Goal: Information Seeking & Learning: Understand process/instructions

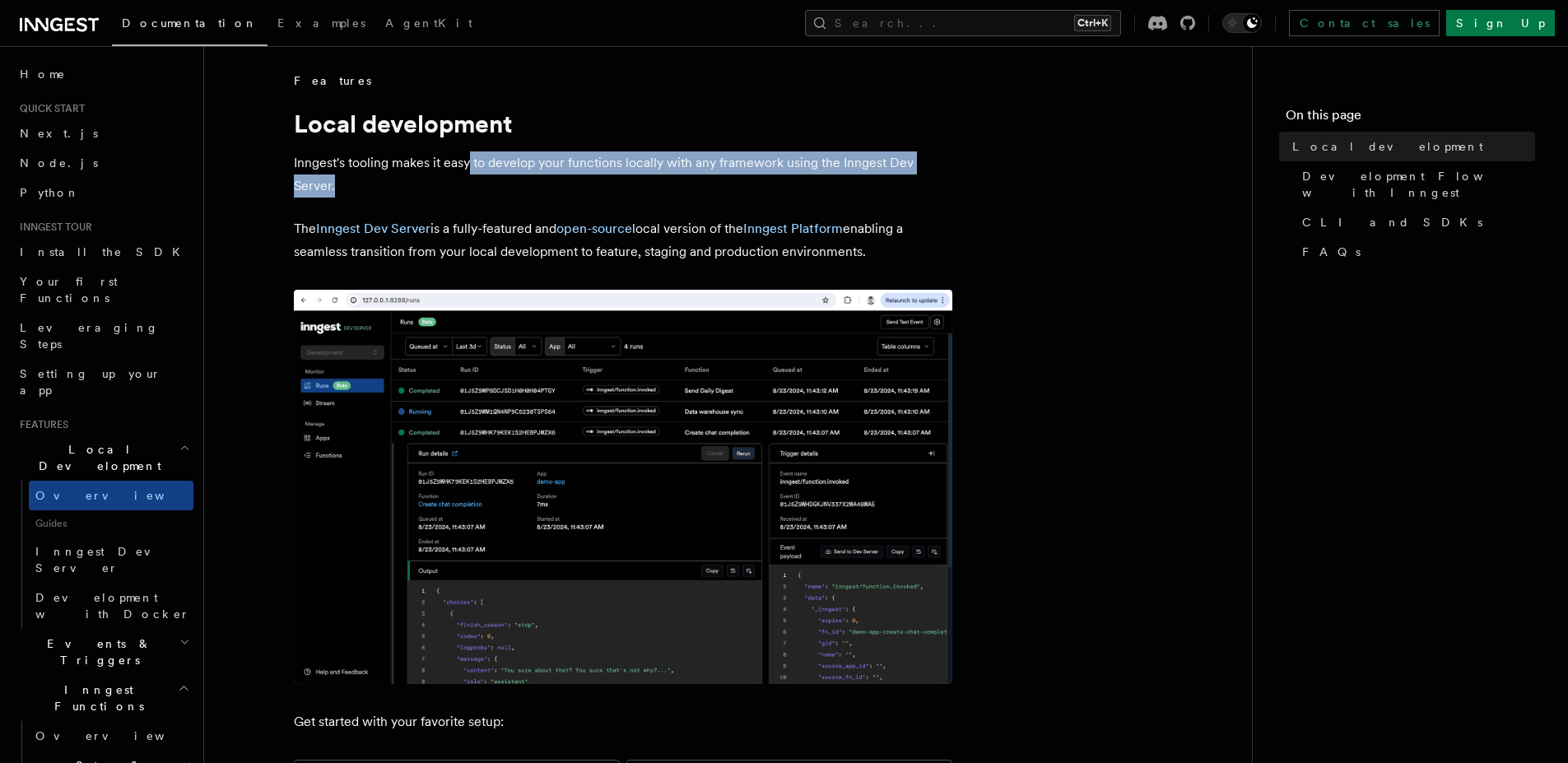
drag, startPoint x: 468, startPoint y: 162, endPoint x: 563, endPoint y: 177, distance: 96.2
click at [563, 177] on p "Inngest's tooling makes it easy to develop your functions locally with any fram…" at bounding box center [623, 173] width 659 height 46
drag, startPoint x: 479, startPoint y: 130, endPoint x: 522, endPoint y: 176, distance: 63.0
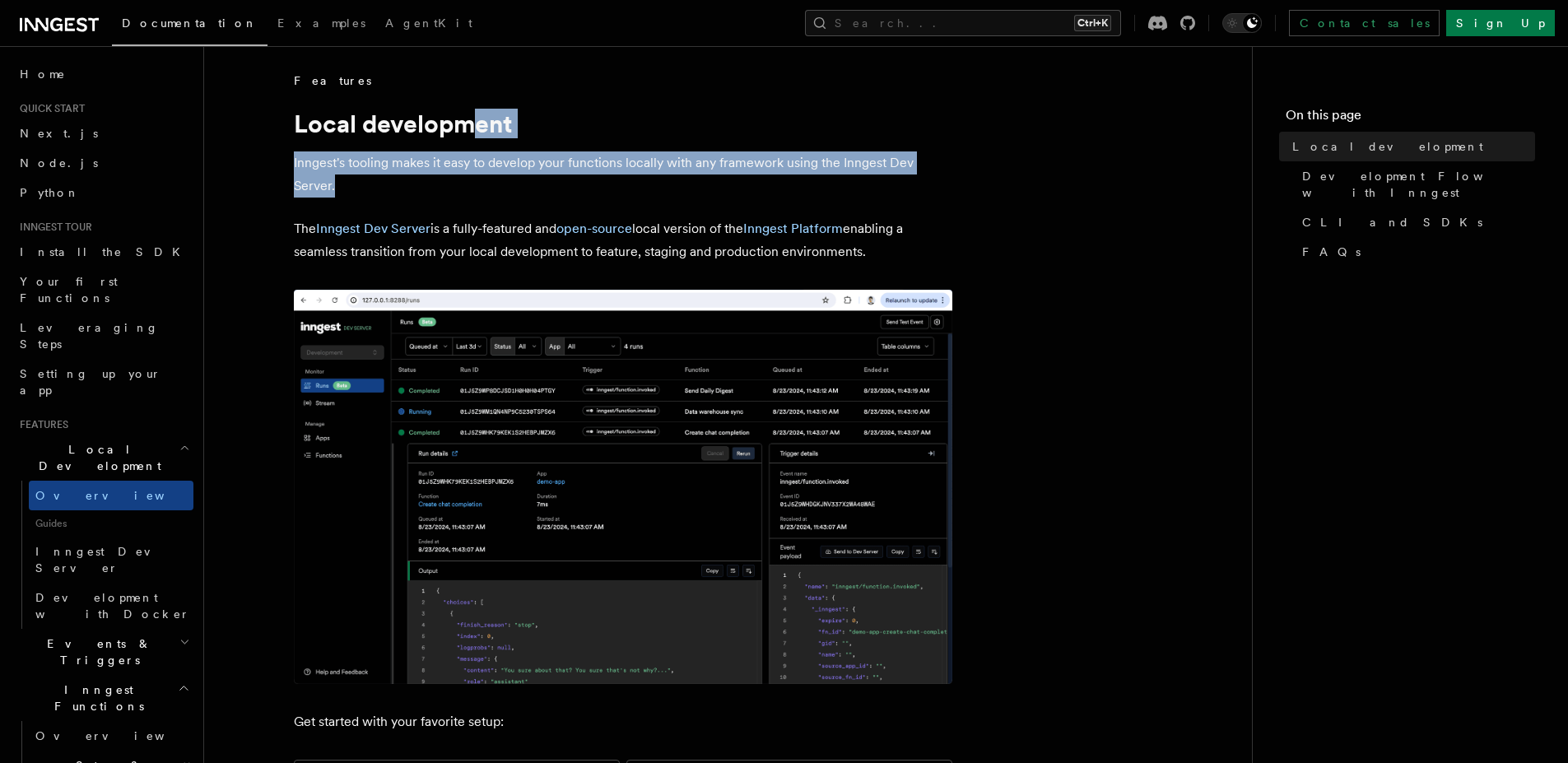
click at [522, 176] on p "Inngest's tooling makes it easy to develop your functions locally with any fram…" at bounding box center [623, 173] width 659 height 46
drag, startPoint x: 437, startPoint y: 190, endPoint x: 275, endPoint y: 120, distance: 176.5
drag, startPoint x: 276, startPoint y: 118, endPoint x: 397, endPoint y: 182, distance: 136.9
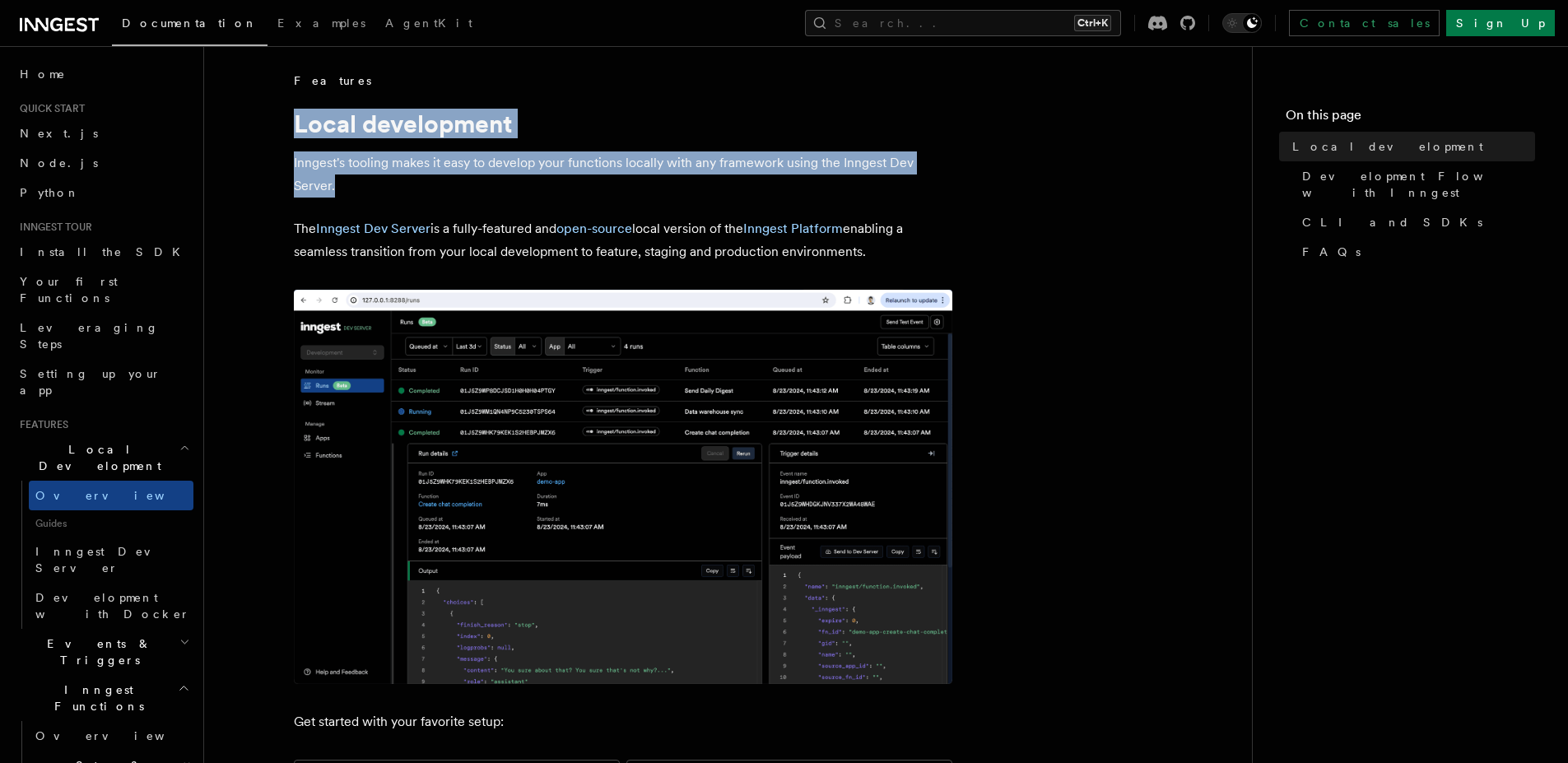
click at [397, 182] on p "Inngest's tooling makes it easy to develop your functions locally with any fram…" at bounding box center [623, 173] width 659 height 46
drag, startPoint x: 369, startPoint y: 187, endPoint x: 288, endPoint y: 103, distance: 116.7
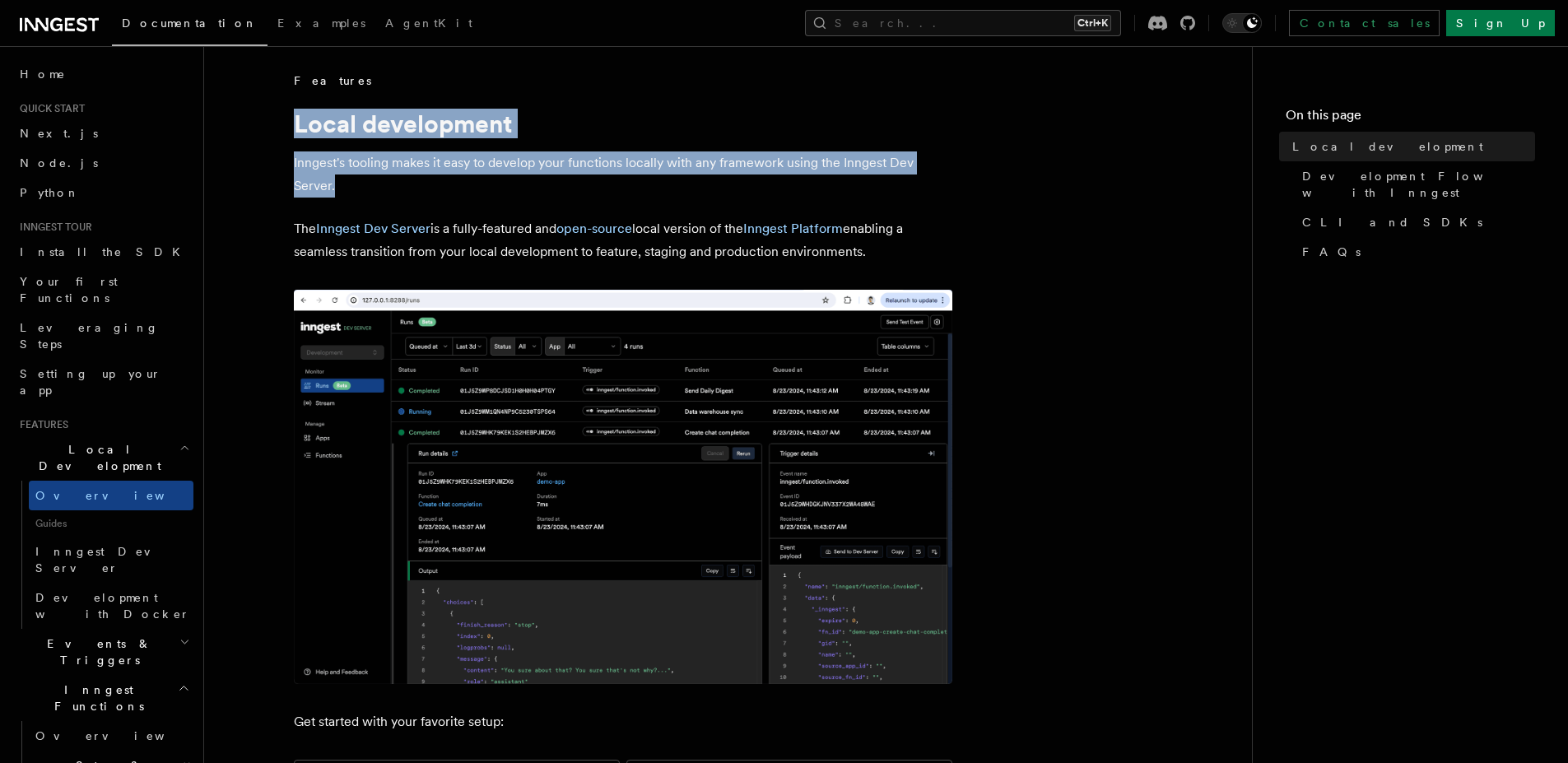
drag, startPoint x: 293, startPoint y: 107, endPoint x: 366, endPoint y: 192, distance: 112.0
click at [366, 192] on p "Inngest's tooling makes it easy to develop your functions locally with any fram…" at bounding box center [623, 173] width 659 height 46
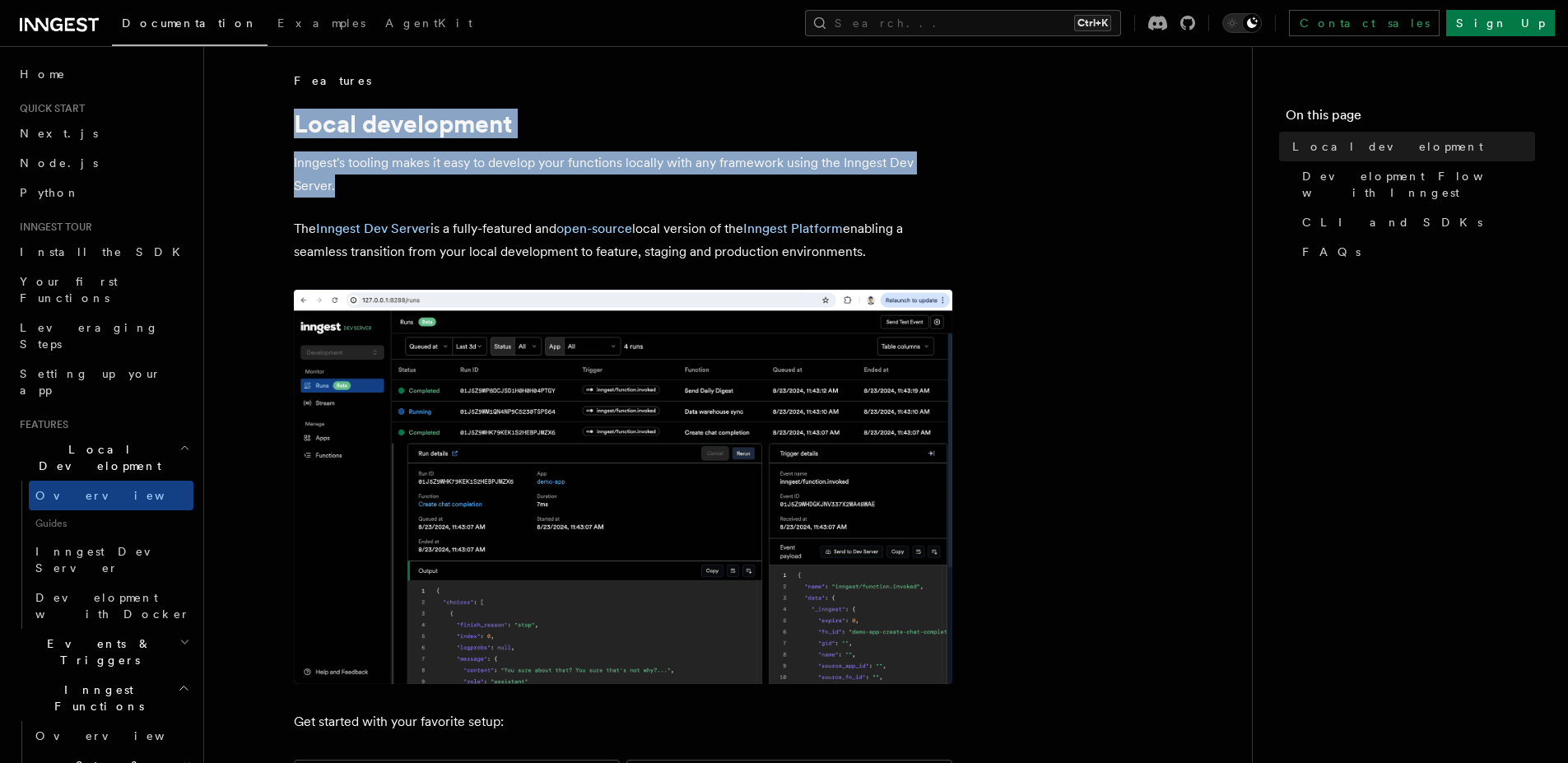
drag, startPoint x: 352, startPoint y: 187, endPoint x: 286, endPoint y: 117, distance: 96.2
click at [302, 123] on h1 "Local development" at bounding box center [623, 123] width 659 height 29
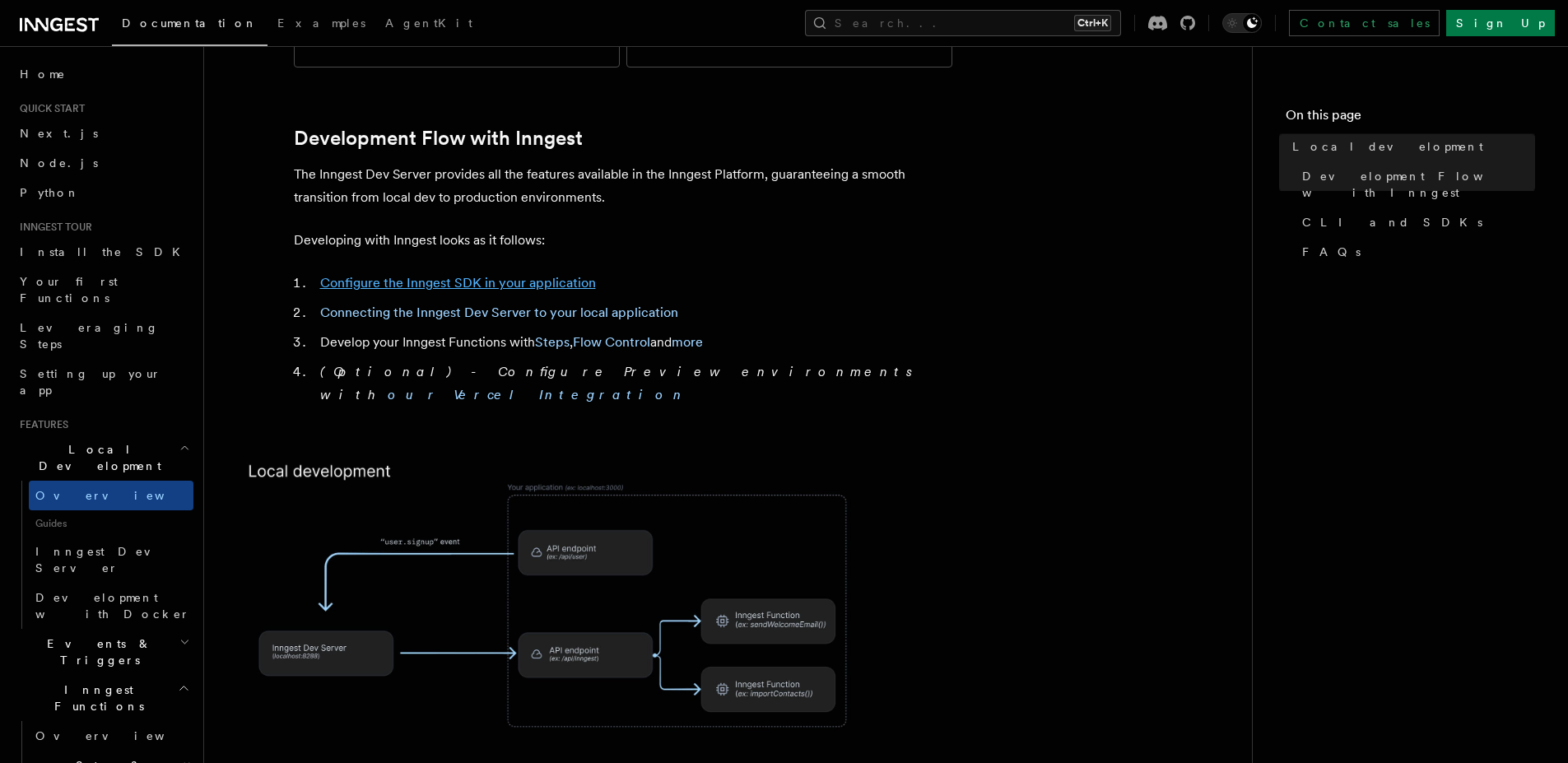
scroll to position [889, 0]
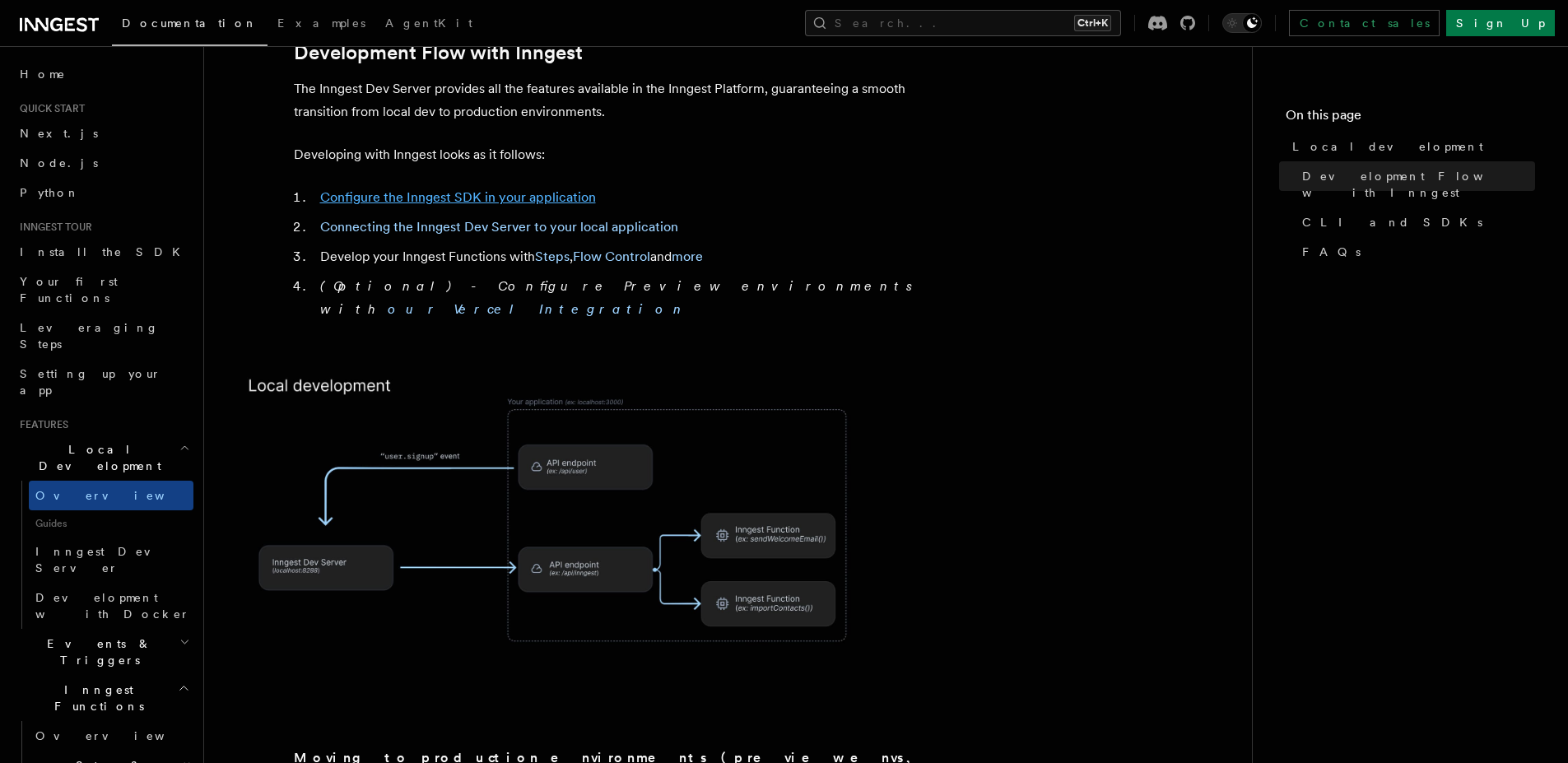
click at [537, 189] on link "Configure the Inngest SDK in your application" at bounding box center [457, 197] width 276 height 16
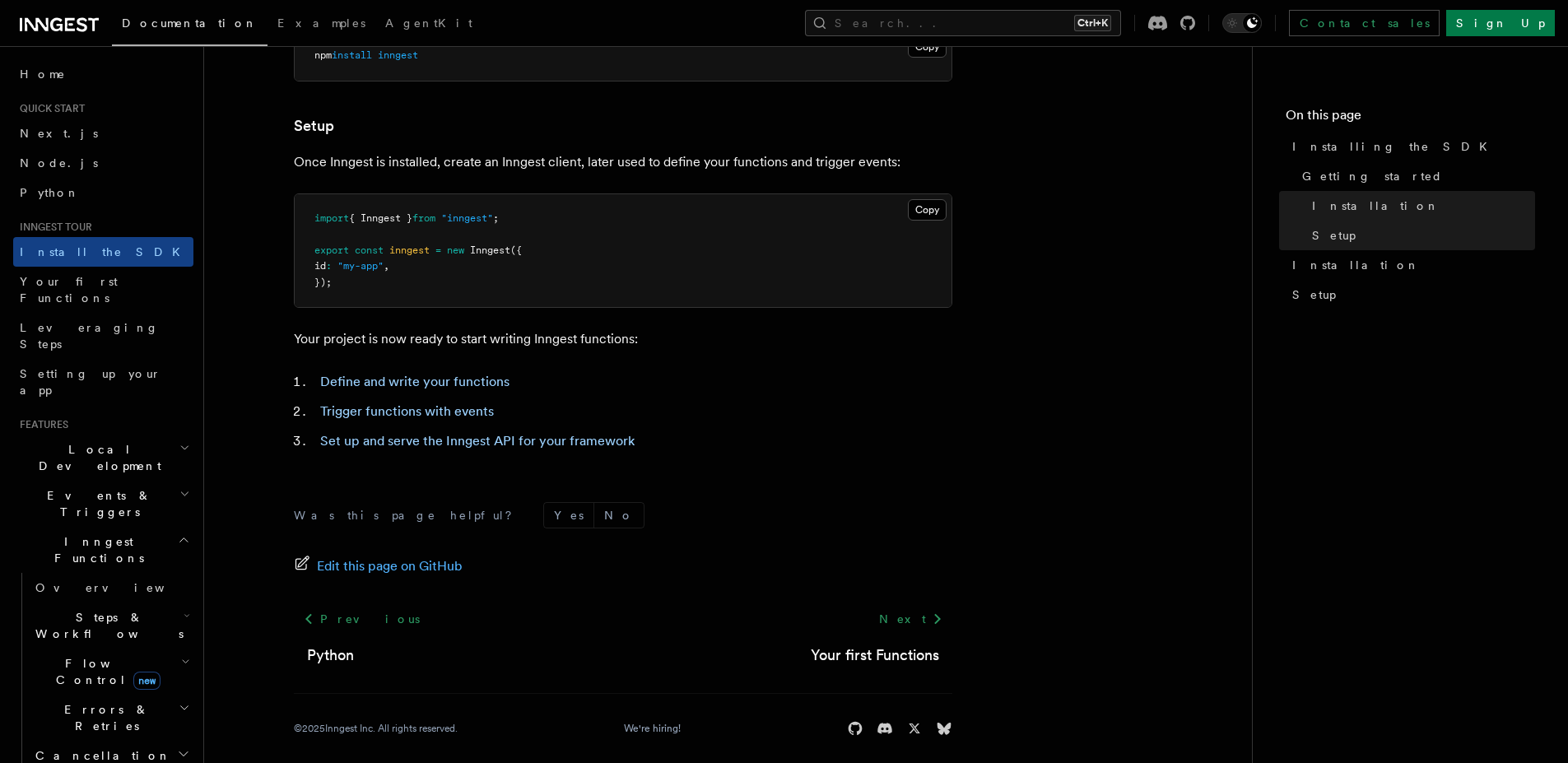
scroll to position [606, 0]
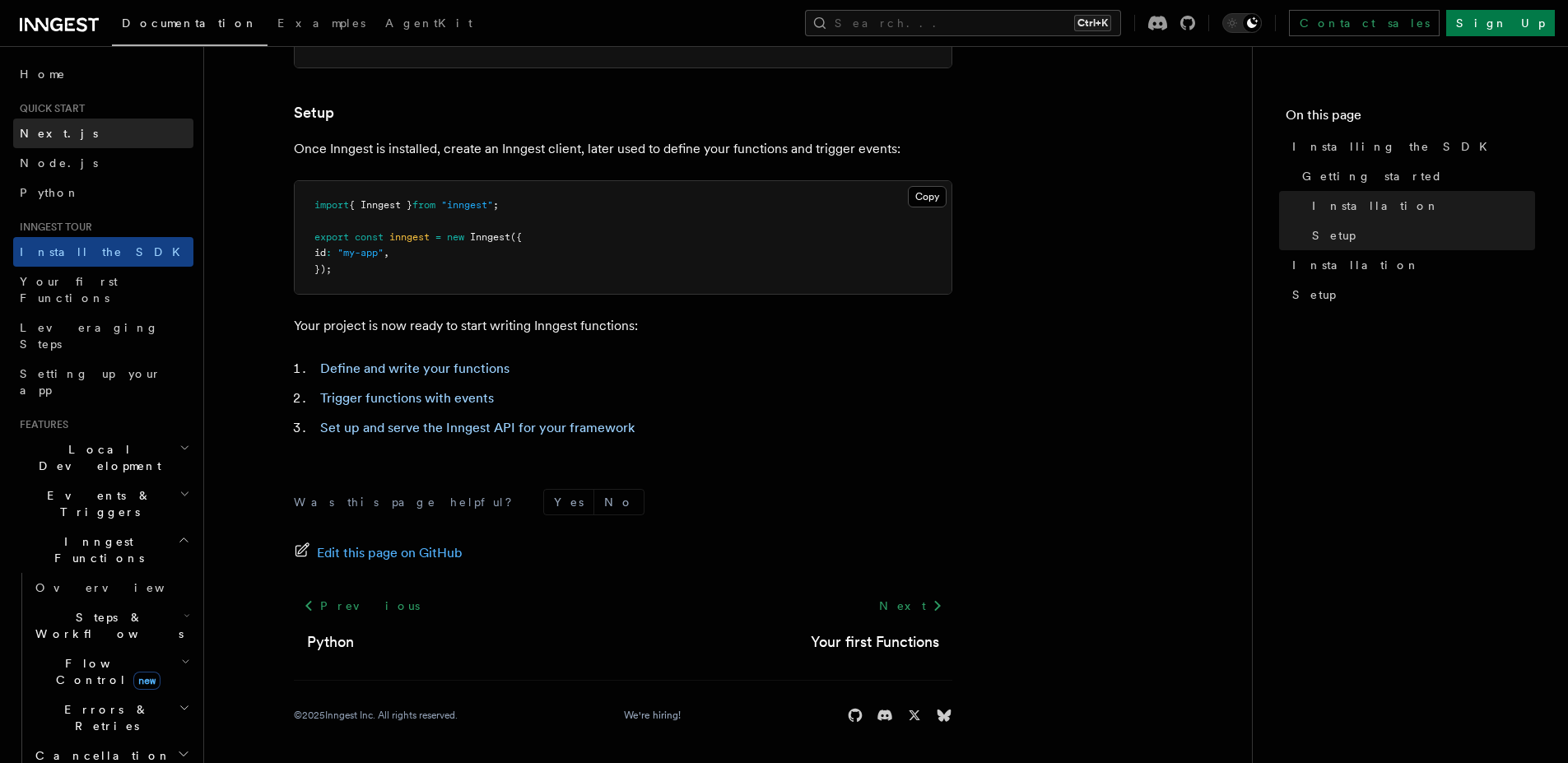
click at [65, 134] on link "Next.js" at bounding box center [103, 134] width 180 height 29
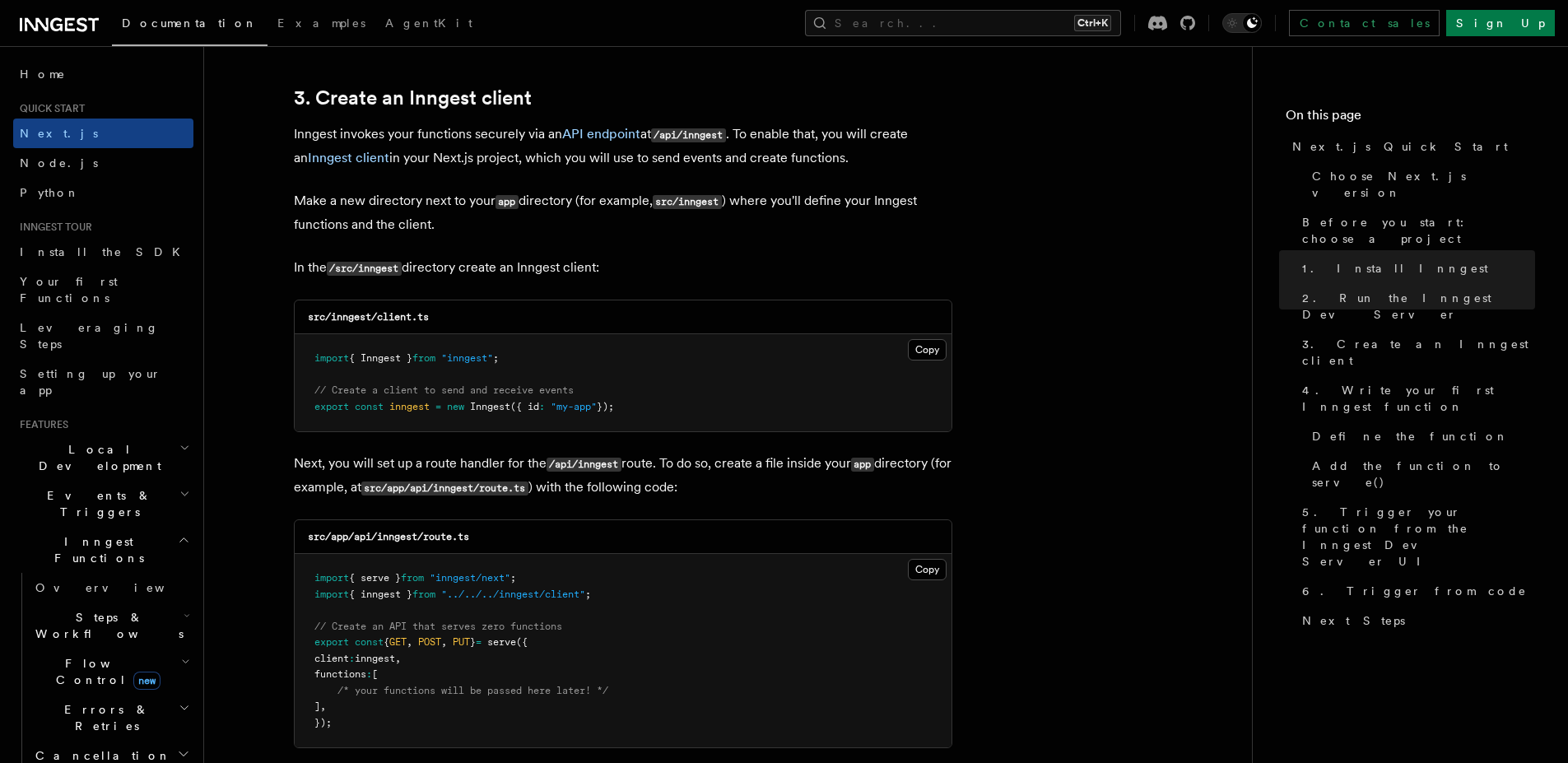
scroll to position [1926, 0]
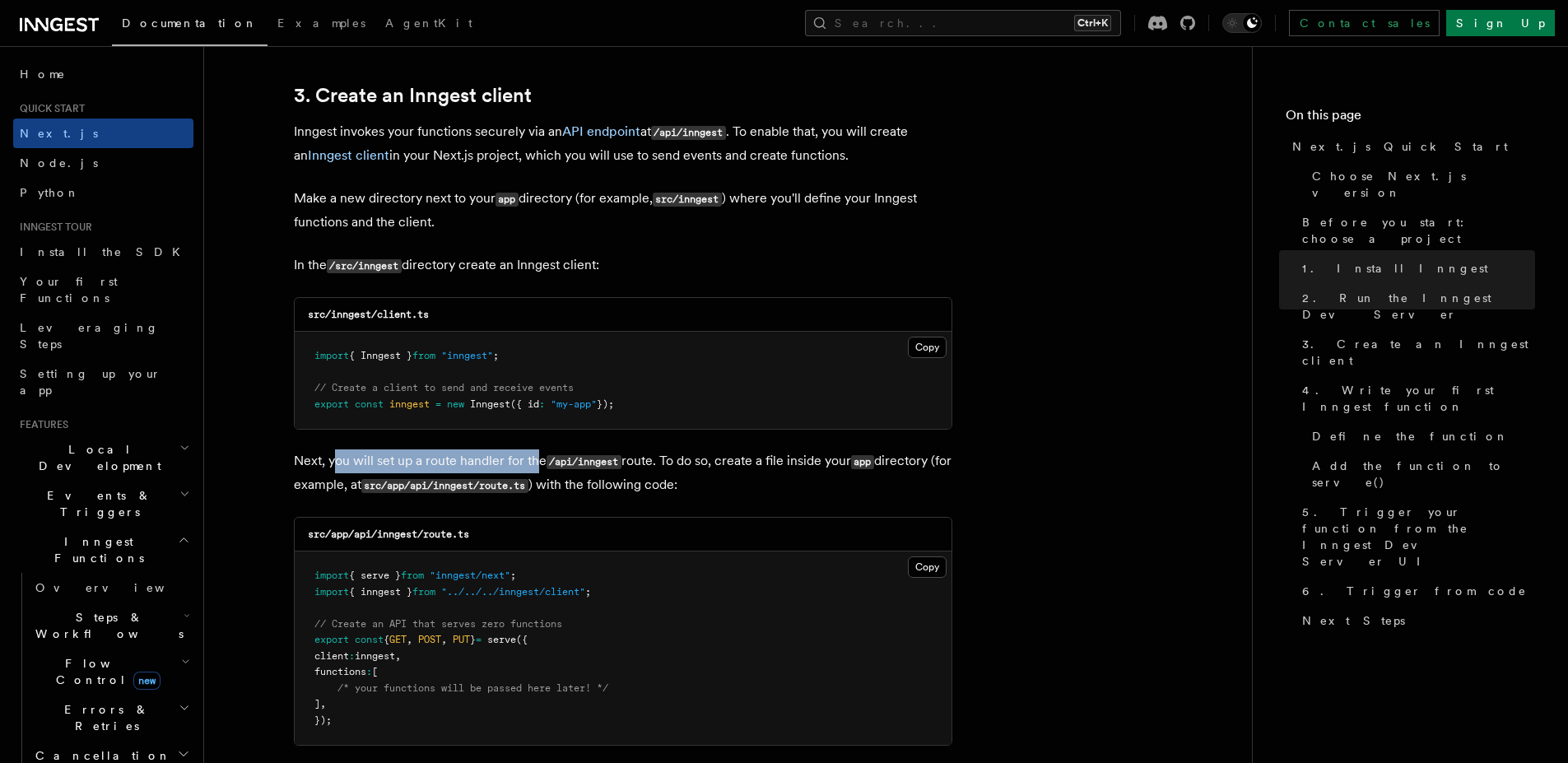
drag, startPoint x: 332, startPoint y: 465, endPoint x: 534, endPoint y: 456, distance: 202.2
click at [534, 456] on p "Next, you will set up a route handler for the /api/inngest route. To do so, cre…" at bounding box center [623, 473] width 659 height 48
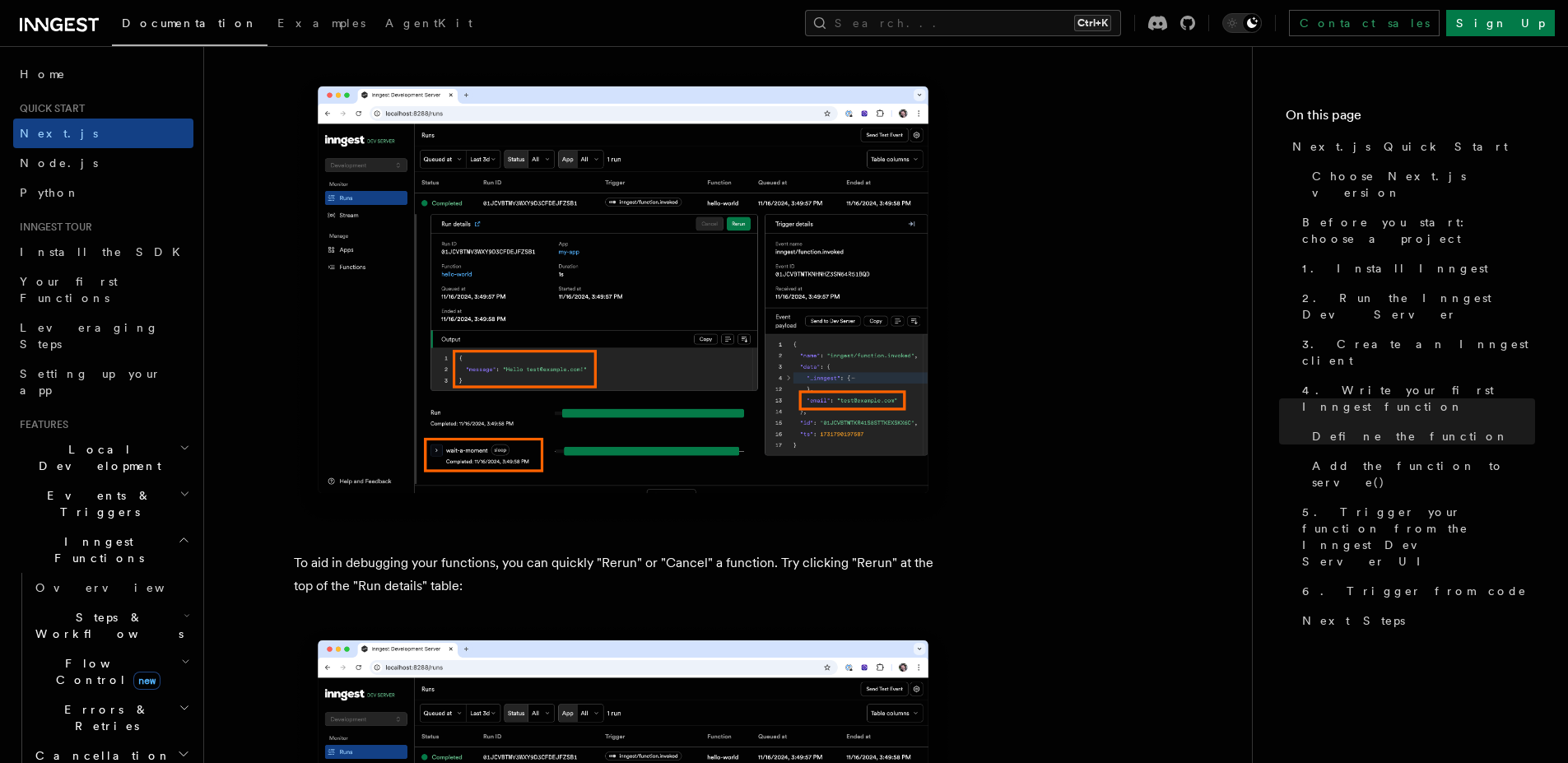
scroll to position [6742, 0]
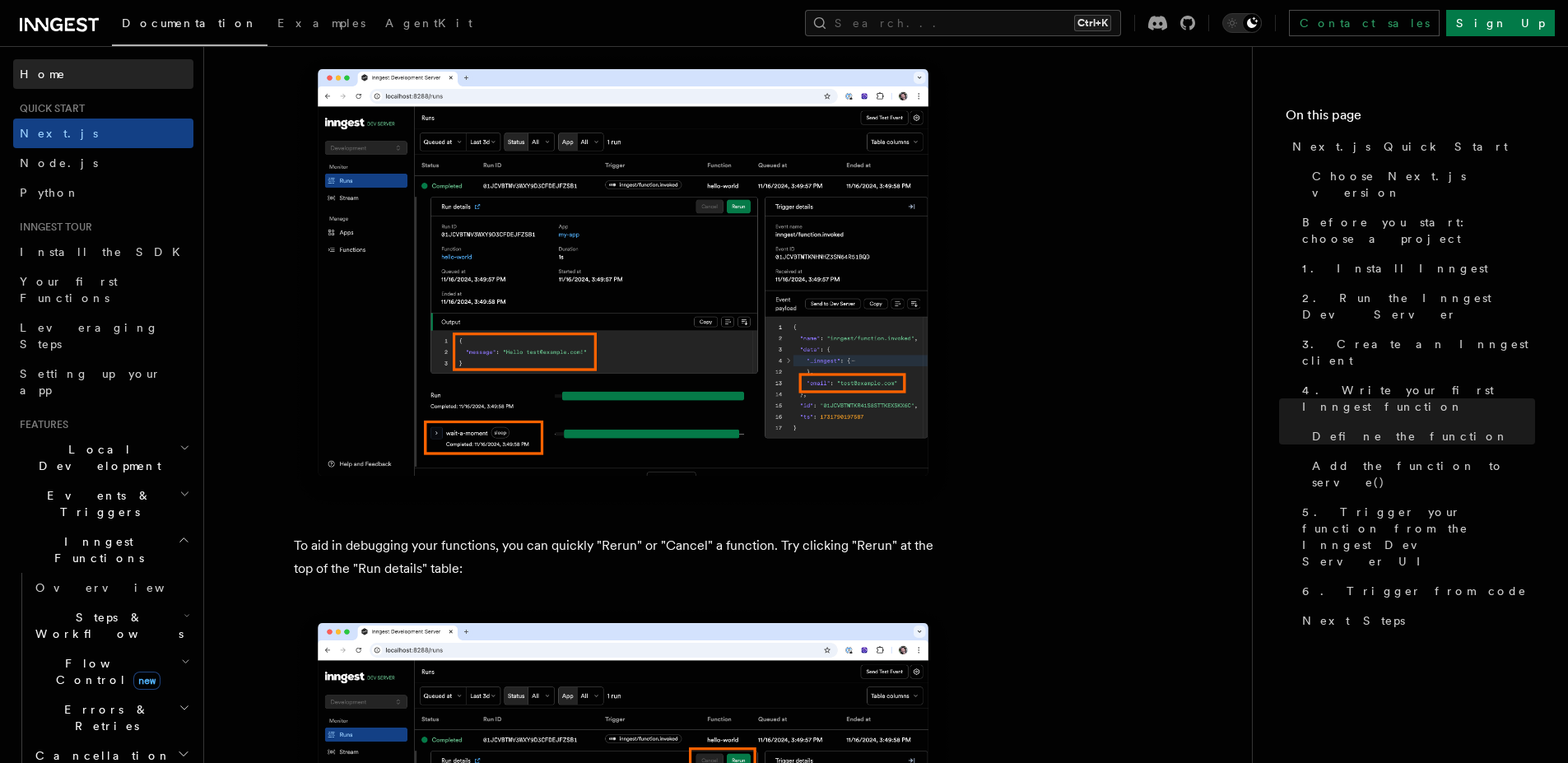
click at [50, 74] on span "Home" at bounding box center [42, 74] width 46 height 17
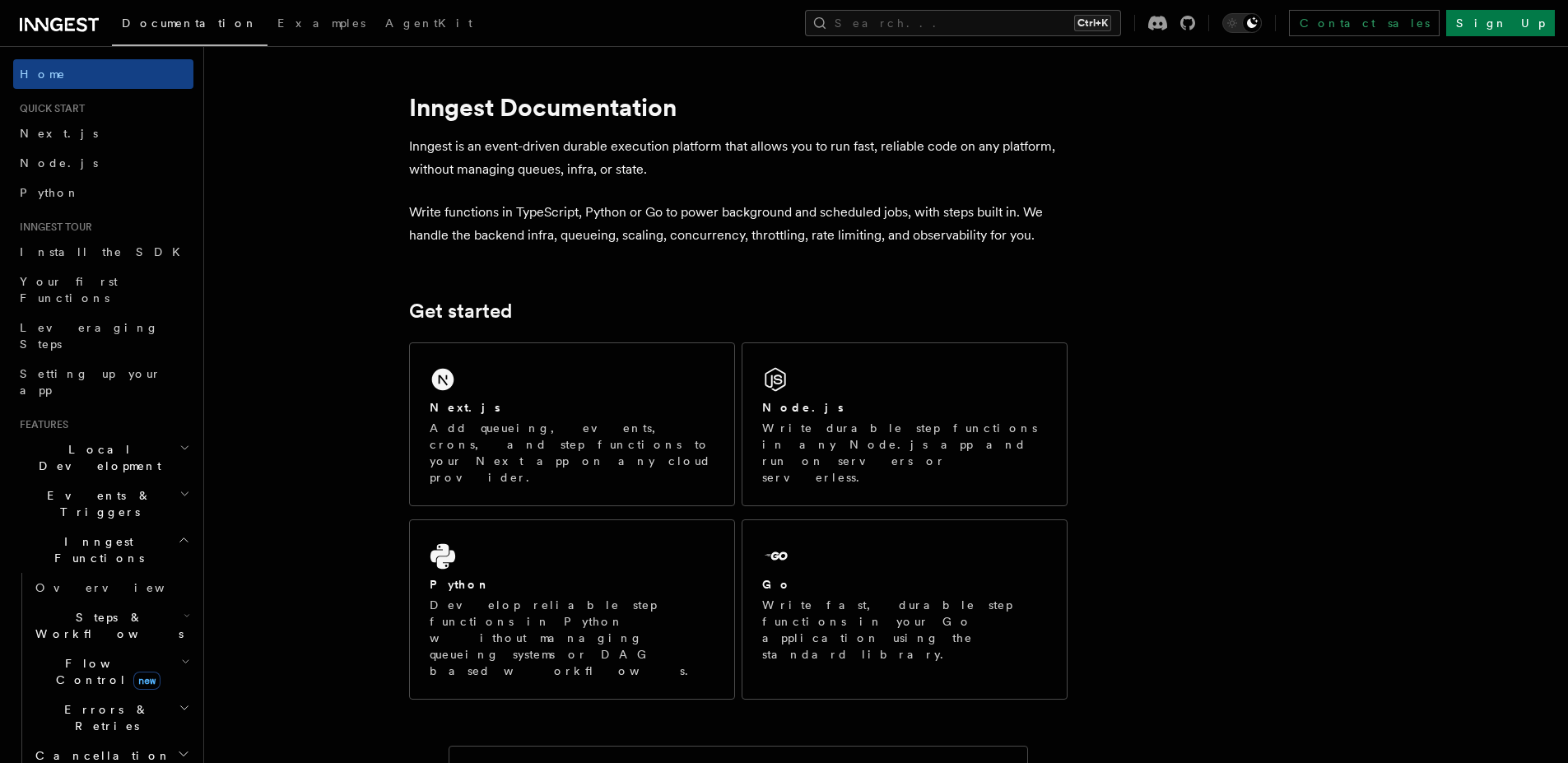
click at [50, 74] on span "Home" at bounding box center [42, 74] width 46 height 17
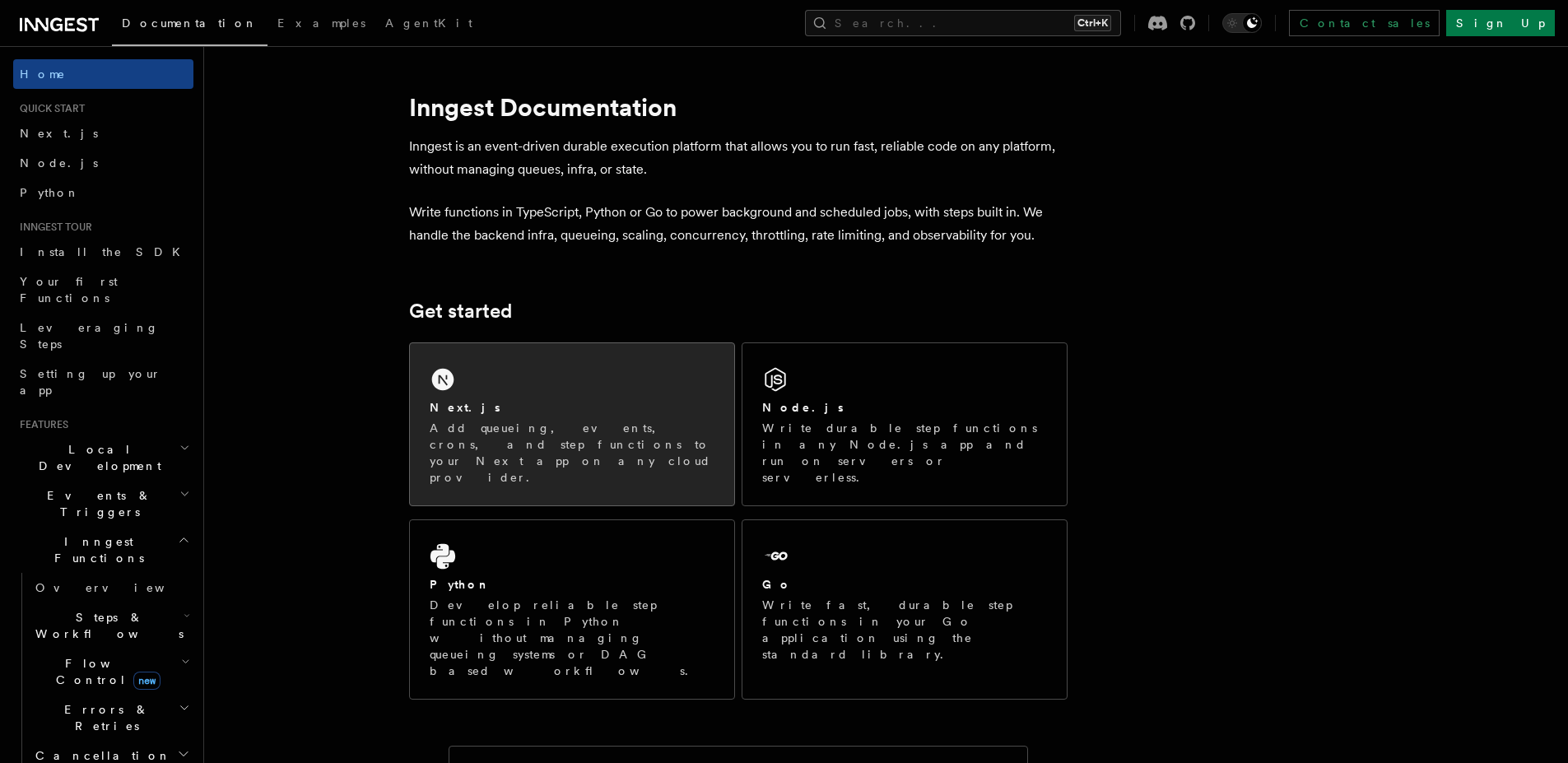
click at [579, 389] on div "Next.js Add queueing, events, crons, and step functions to your Next app on any…" at bounding box center [572, 424] width 325 height 162
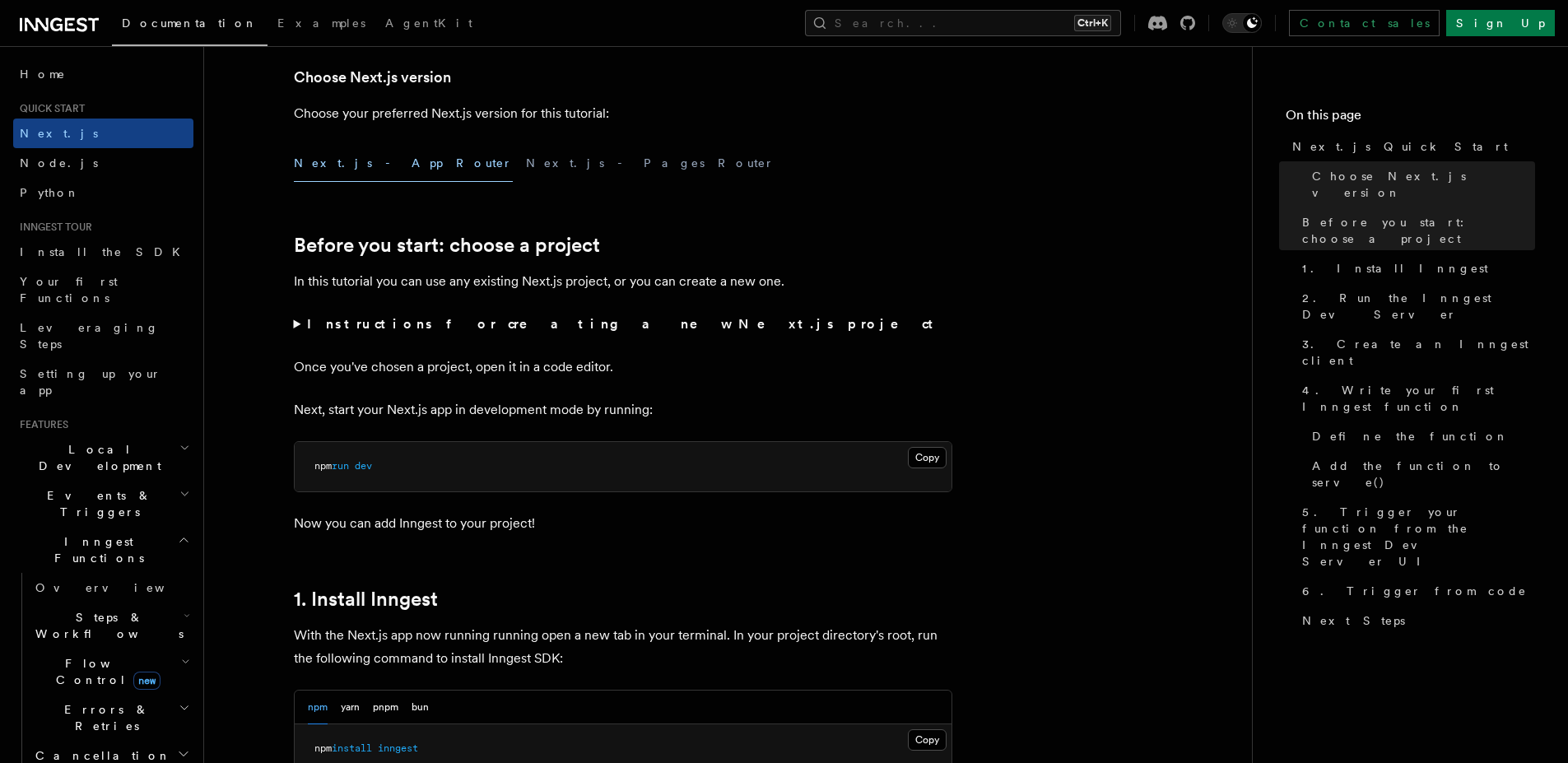
scroll to position [390, 0]
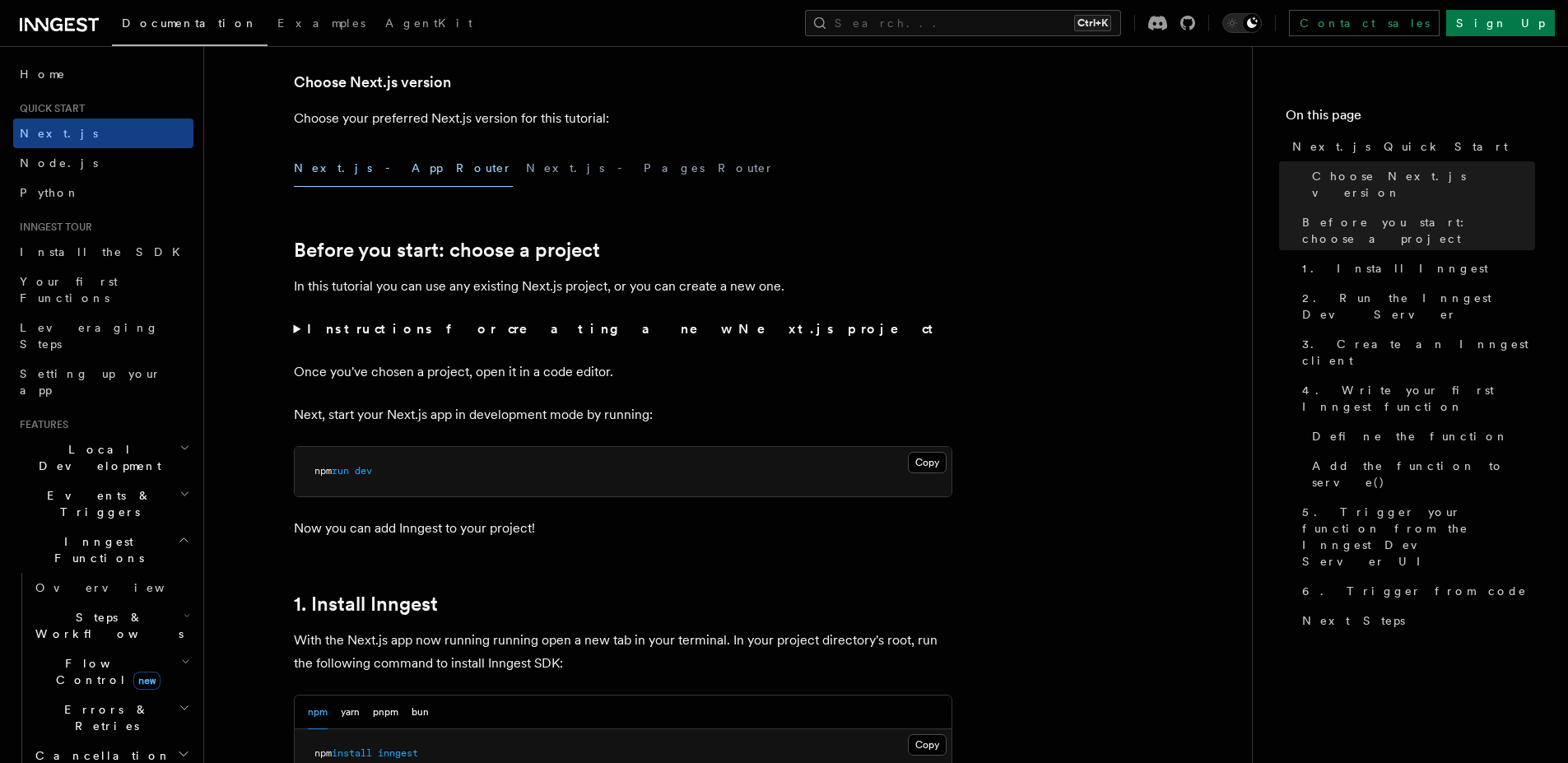
click at [492, 321] on strong "Instructions for creating a new Next.js project" at bounding box center [623, 328] width 632 height 16
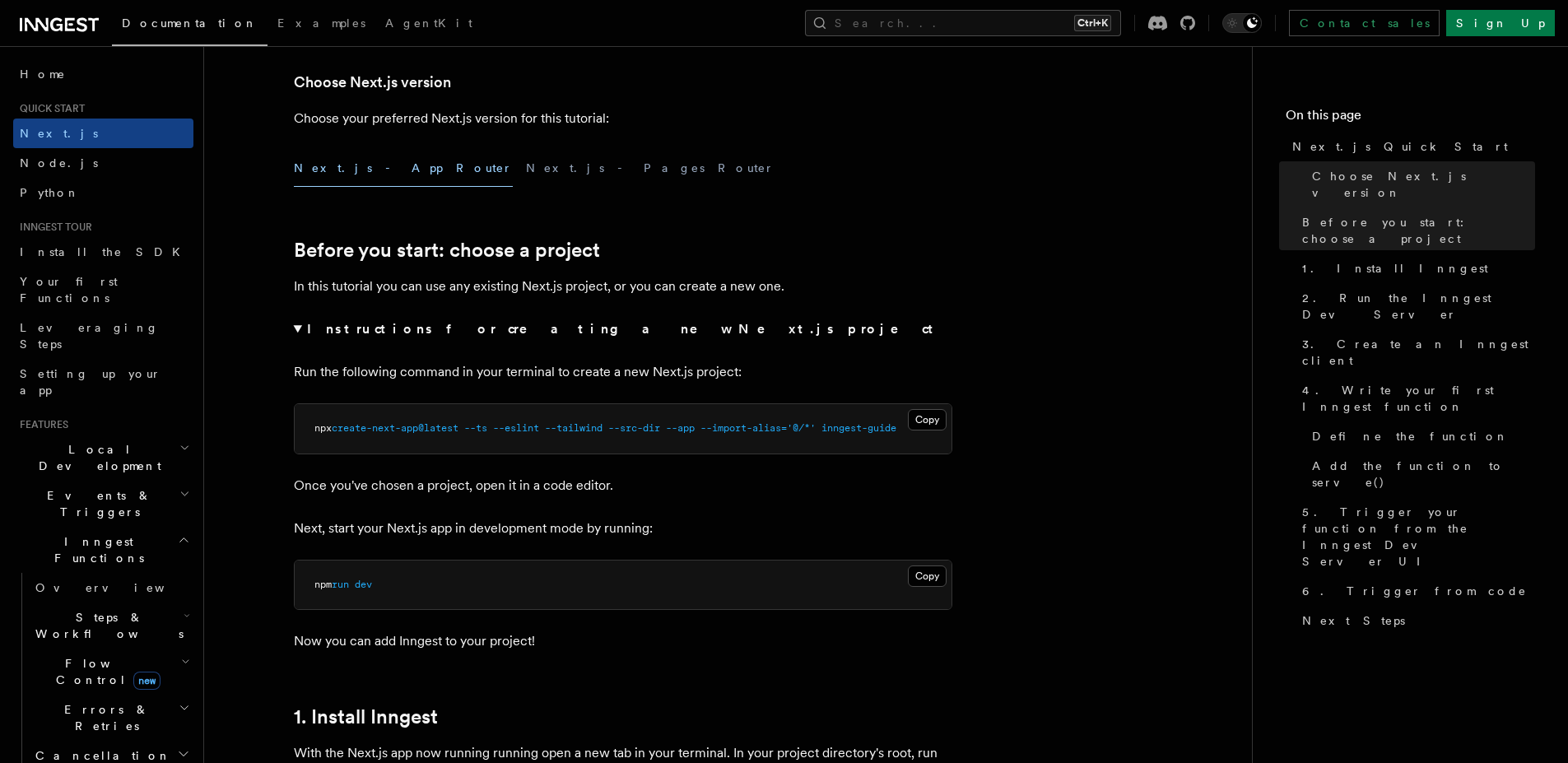
click at [468, 330] on strong "Instructions for creating a new Next.js project" at bounding box center [623, 328] width 632 height 16
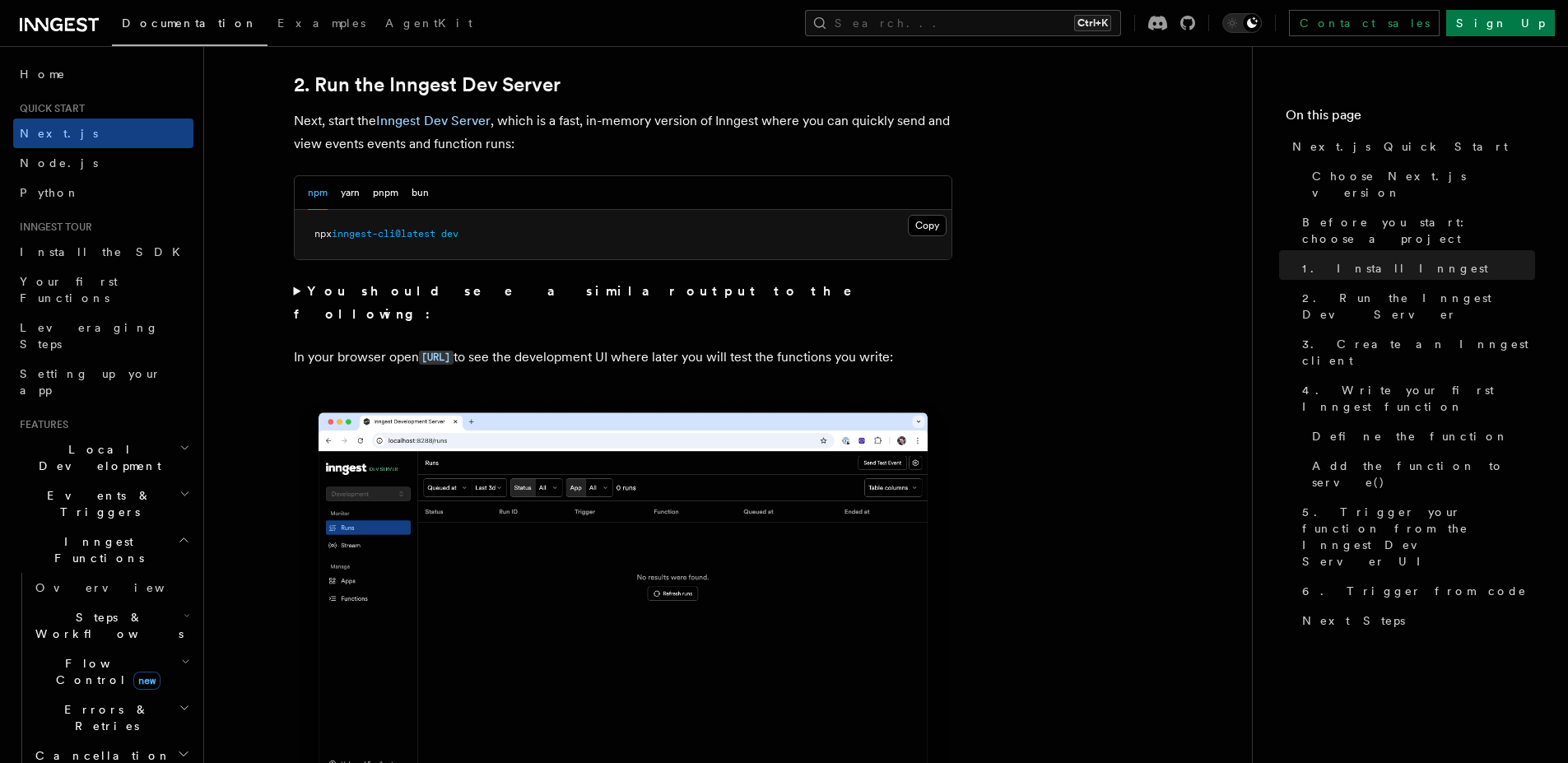
scroll to position [1145, 0]
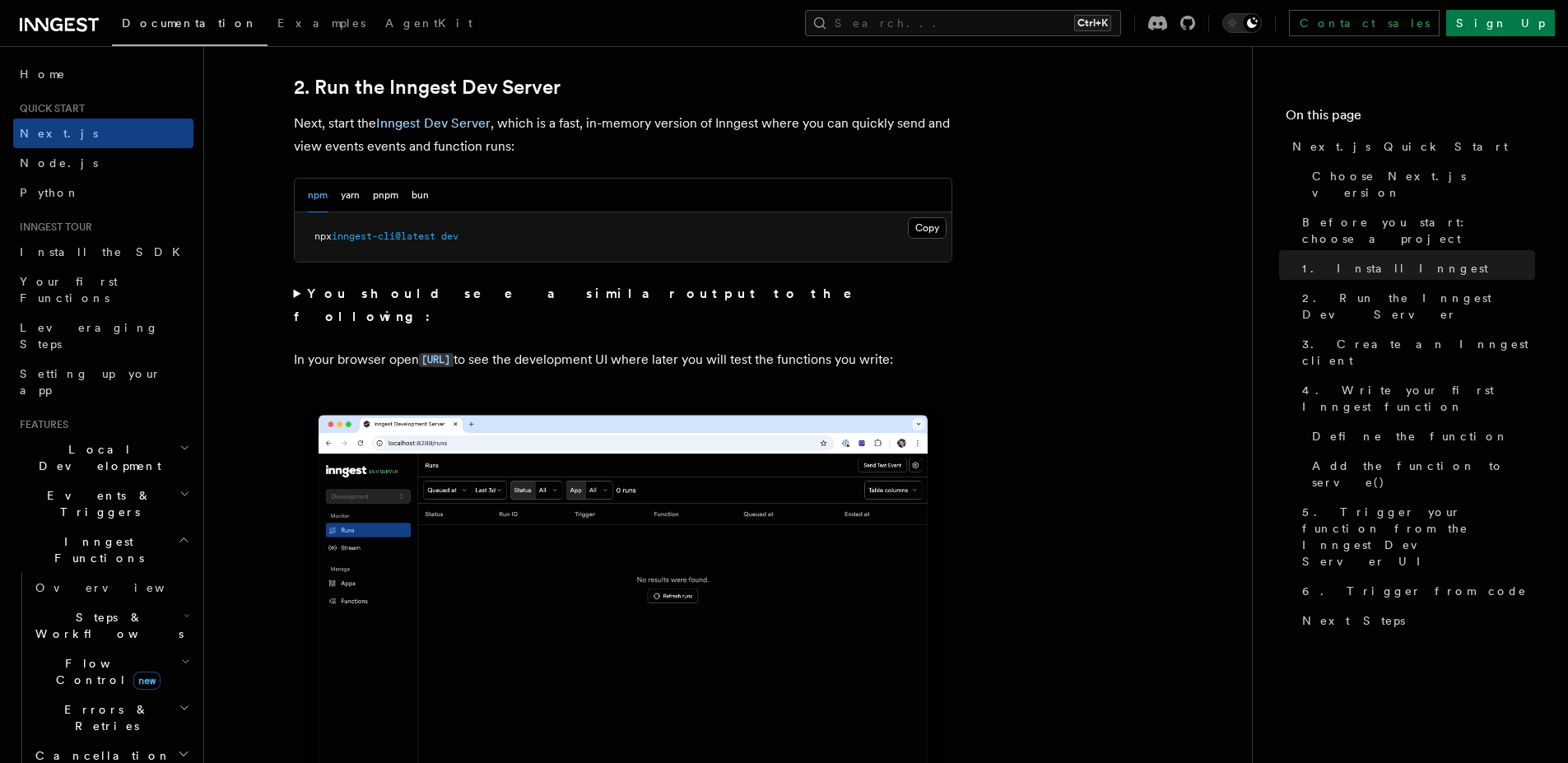
click at [458, 236] on span "dev" at bounding box center [450, 236] width 18 height 12
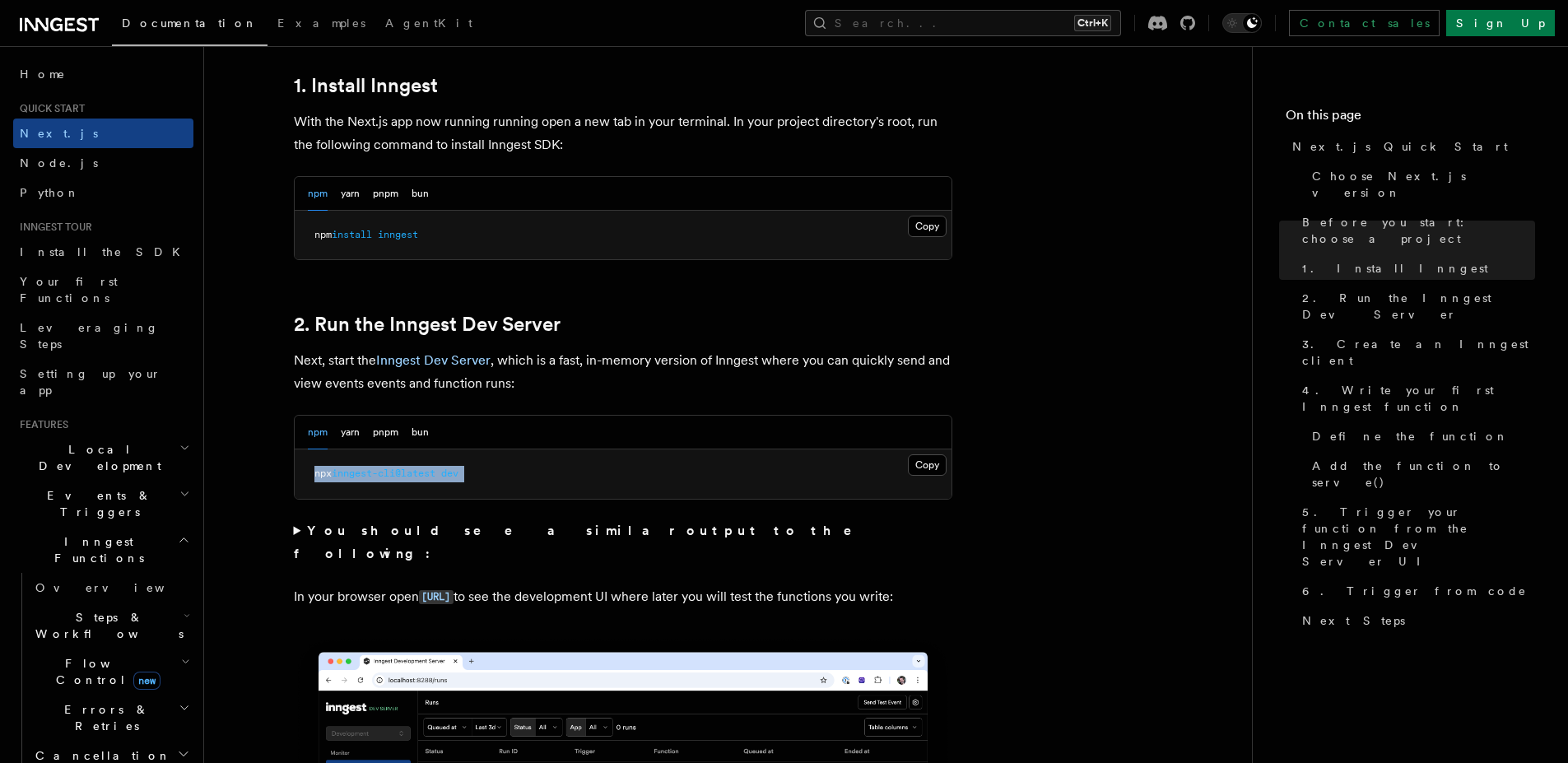
scroll to position [901, 0]
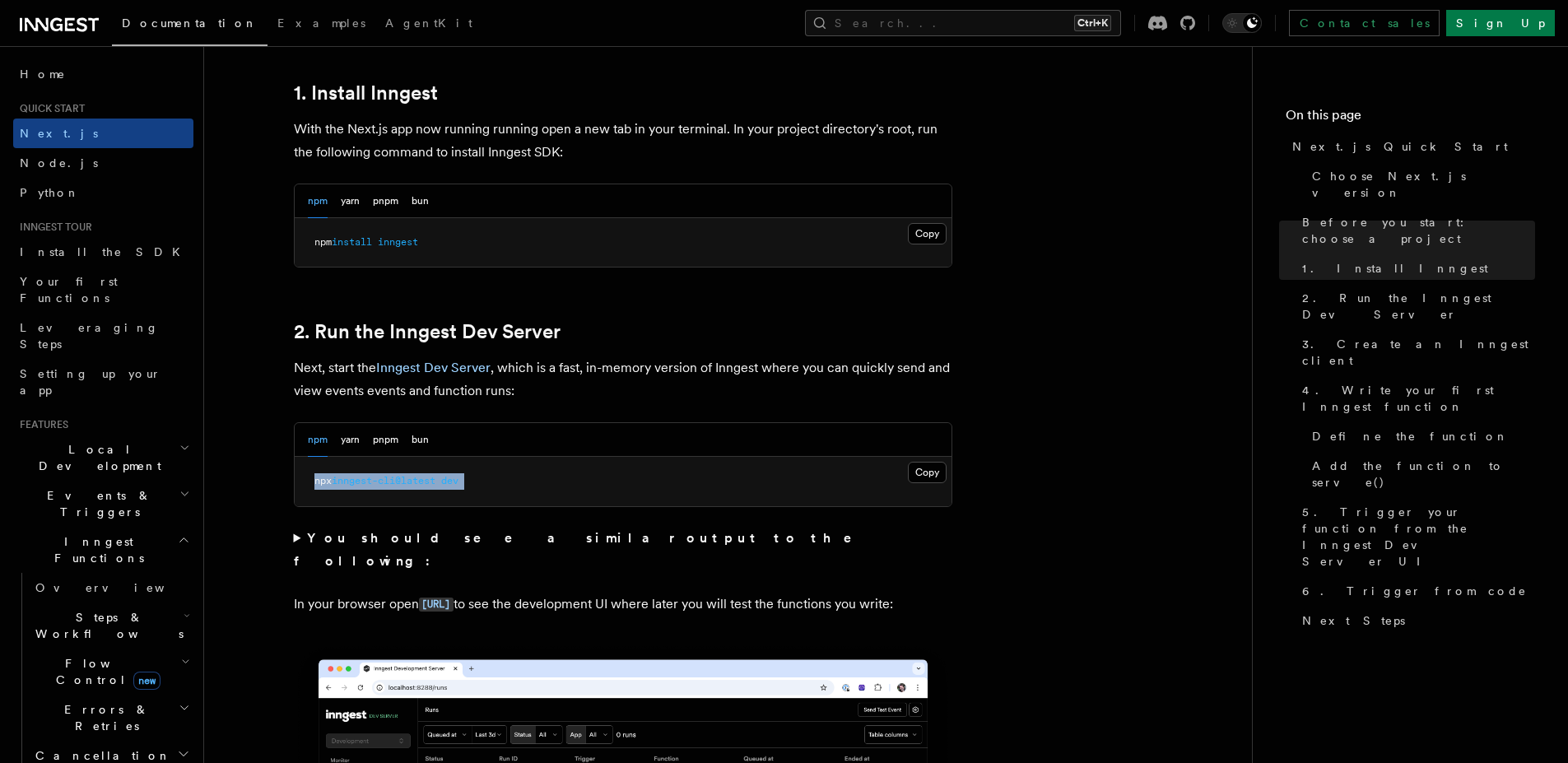
copy div "npx inngest-cli@latest dev"
click at [548, 468] on pre "npx inngest-cli@latest dev" at bounding box center [623, 481] width 657 height 50
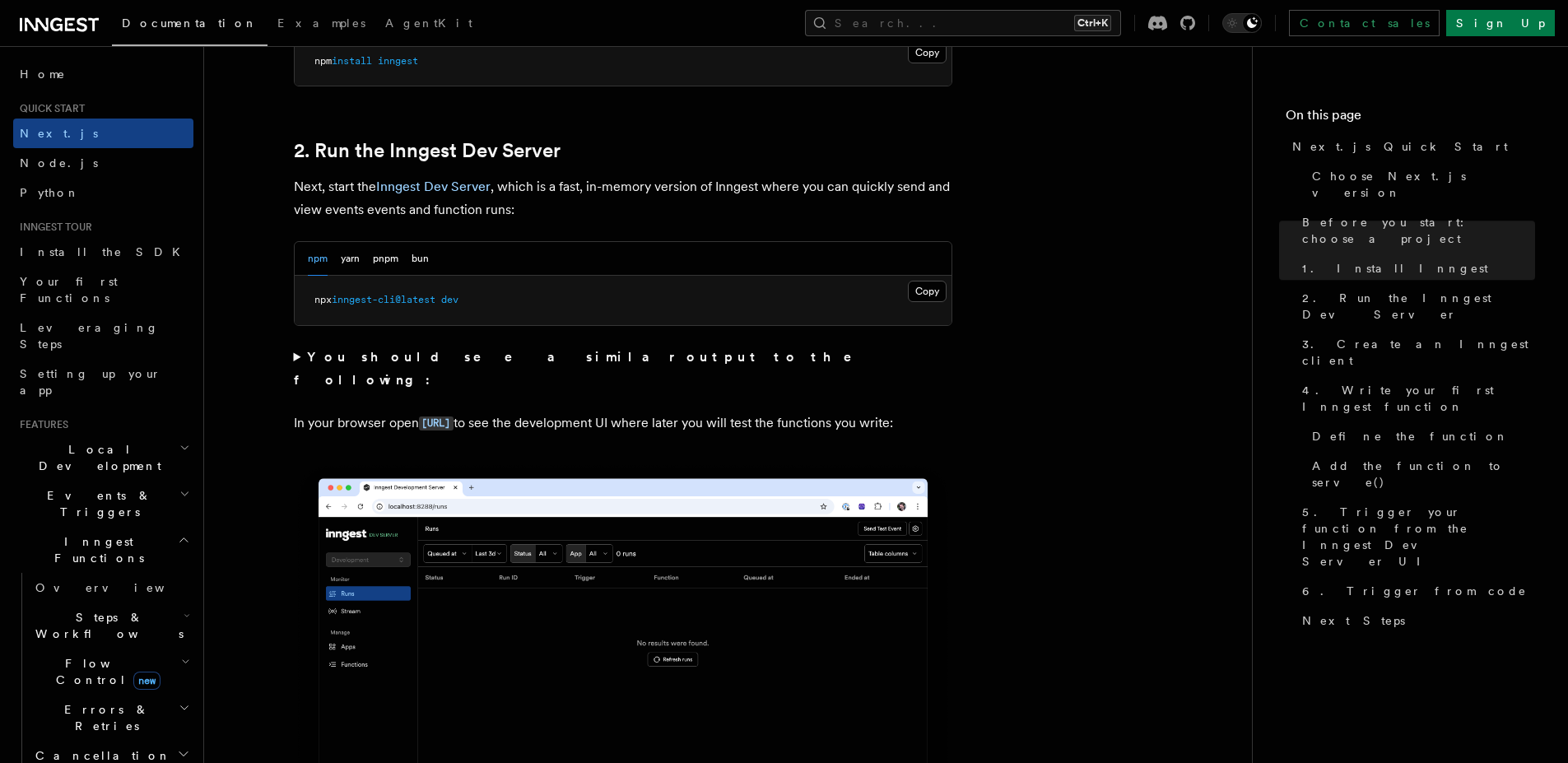
scroll to position [1088, 0]
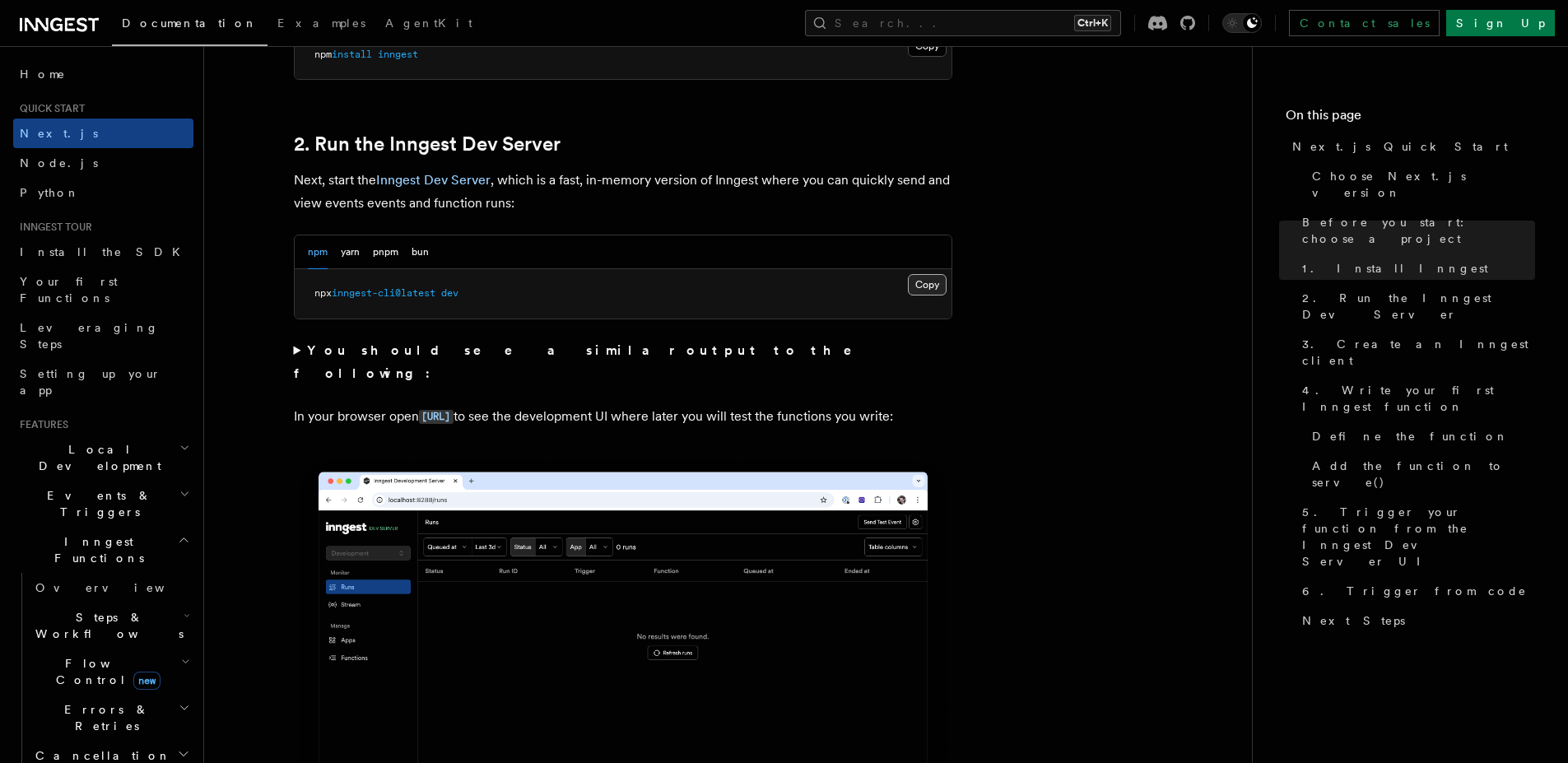
click at [929, 292] on button "Copy Copied" at bounding box center [927, 285] width 39 height 21
